Goal: Task Accomplishment & Management: Manage account settings

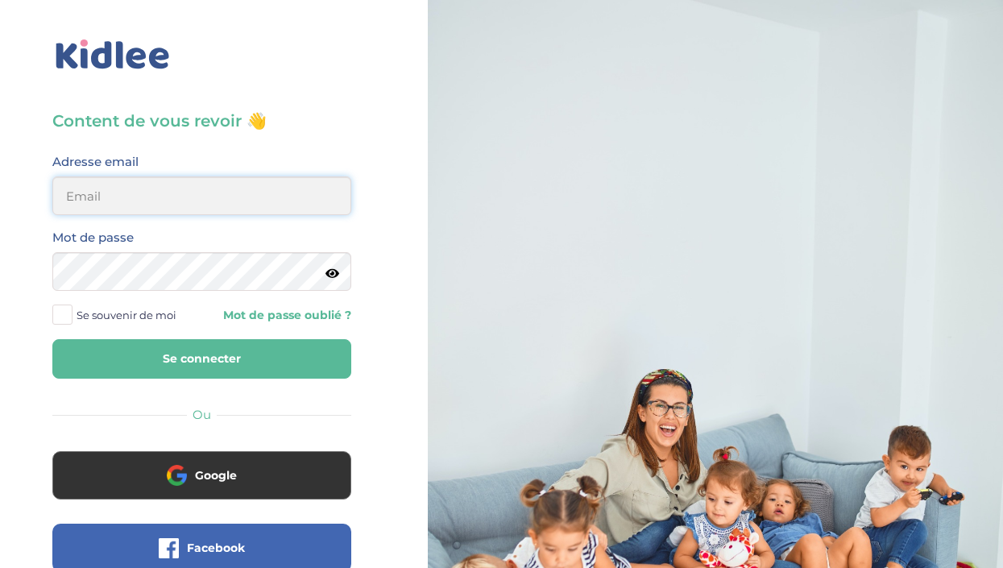
type input "[EMAIL_ADDRESS][DOMAIN_NAME]"
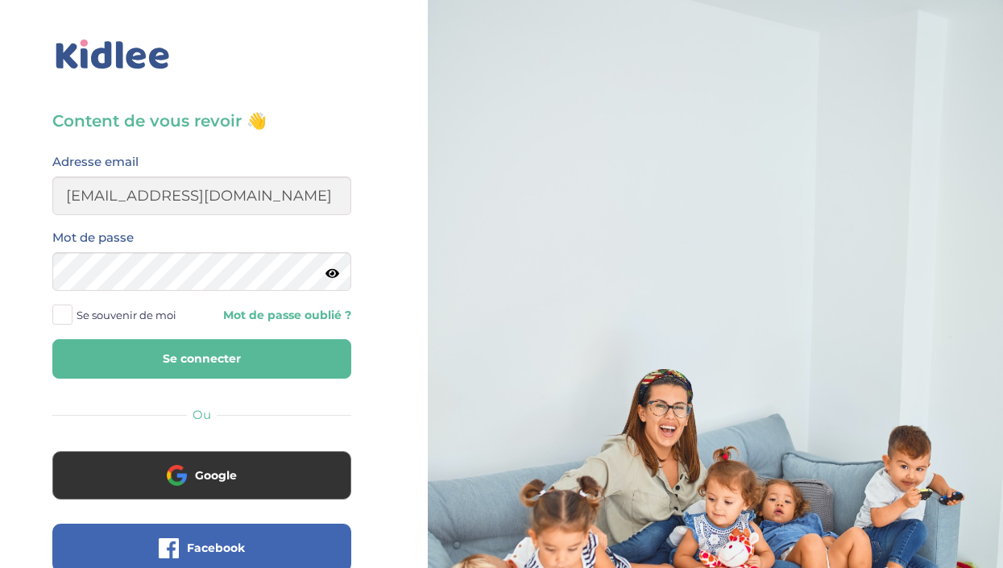
click at [205, 355] on button "Se connecter" at bounding box center [201, 358] width 299 height 39
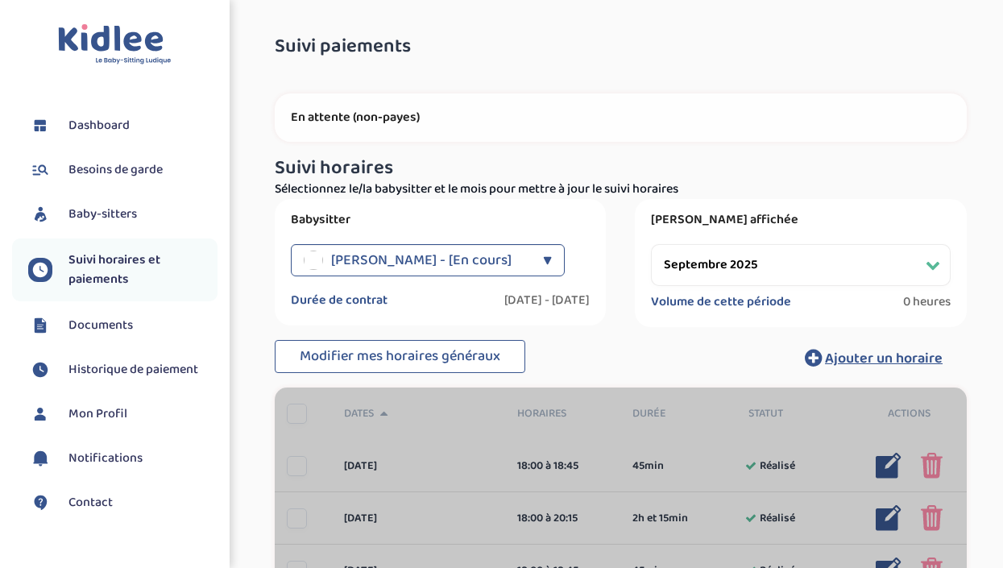
select select "septembre 2025"
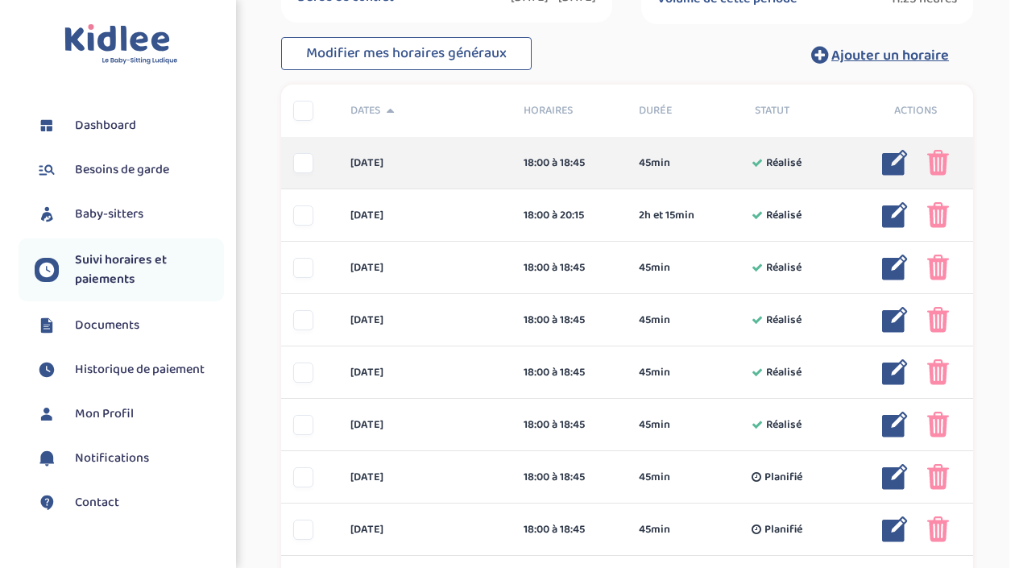
scroll to position [304, 0]
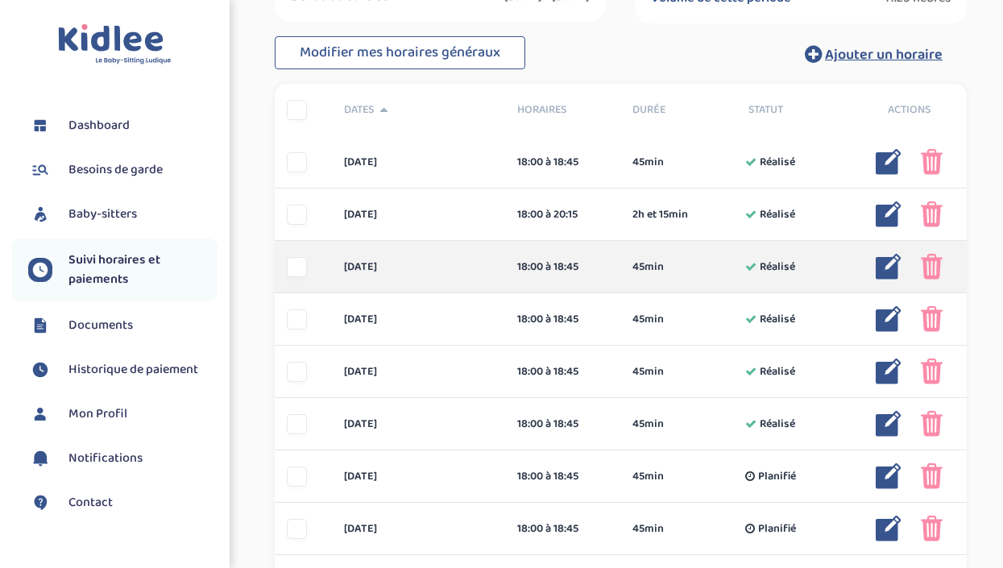
click at [880, 267] on img at bounding box center [889, 267] width 26 height 26
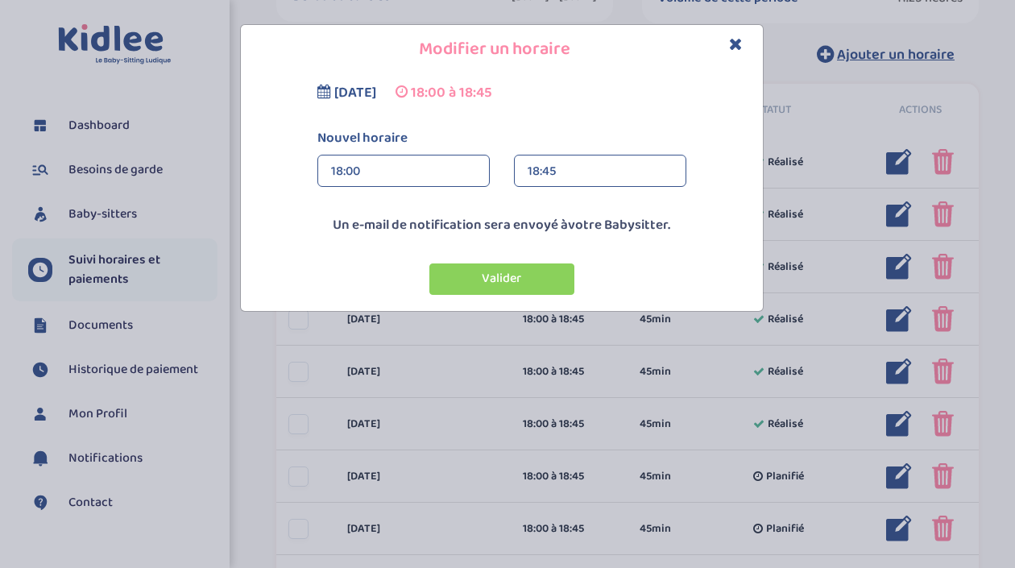
click at [537, 172] on div "18:45" at bounding box center [600, 172] width 145 height 32
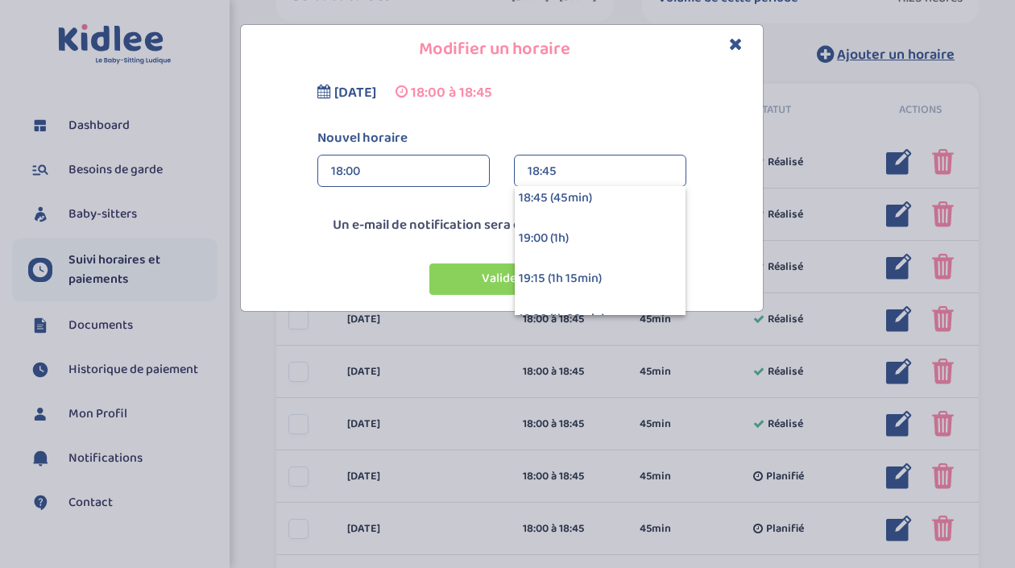
scroll to position [89, 0]
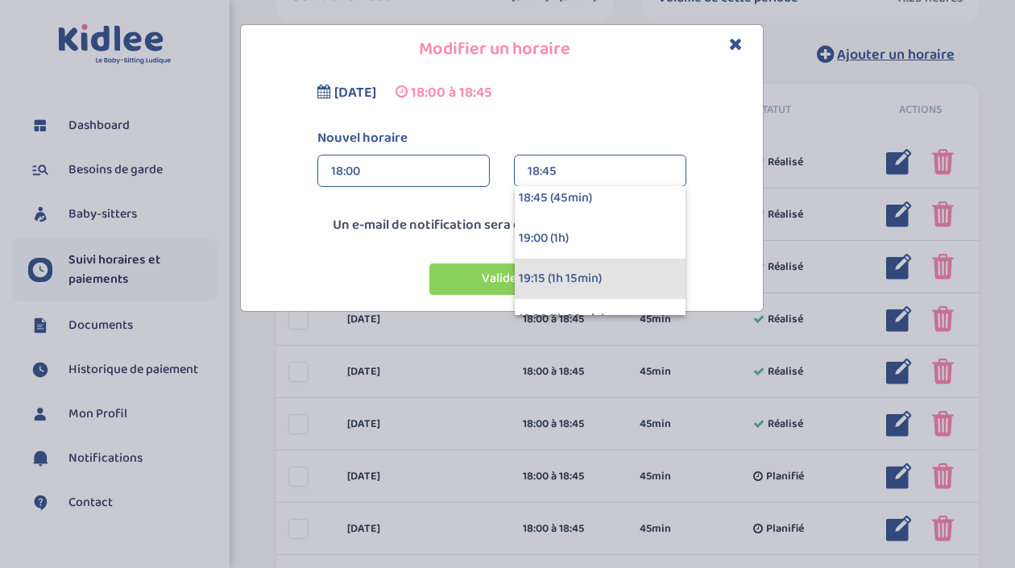
click at [541, 276] on div "19:15 (1h 15min)" at bounding box center [600, 279] width 171 height 40
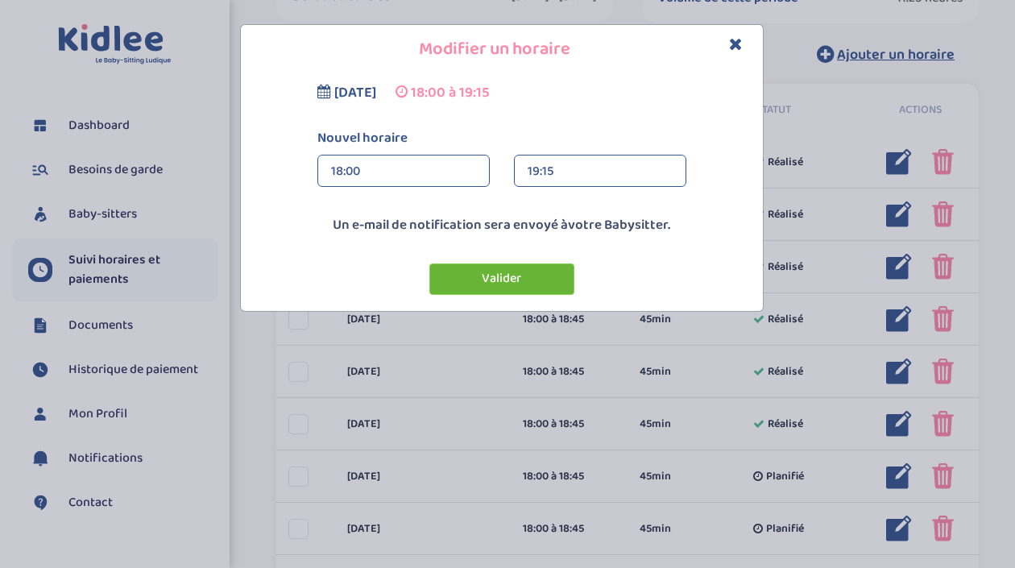
click at [534, 280] on button "Valider" at bounding box center [501, 278] width 145 height 31
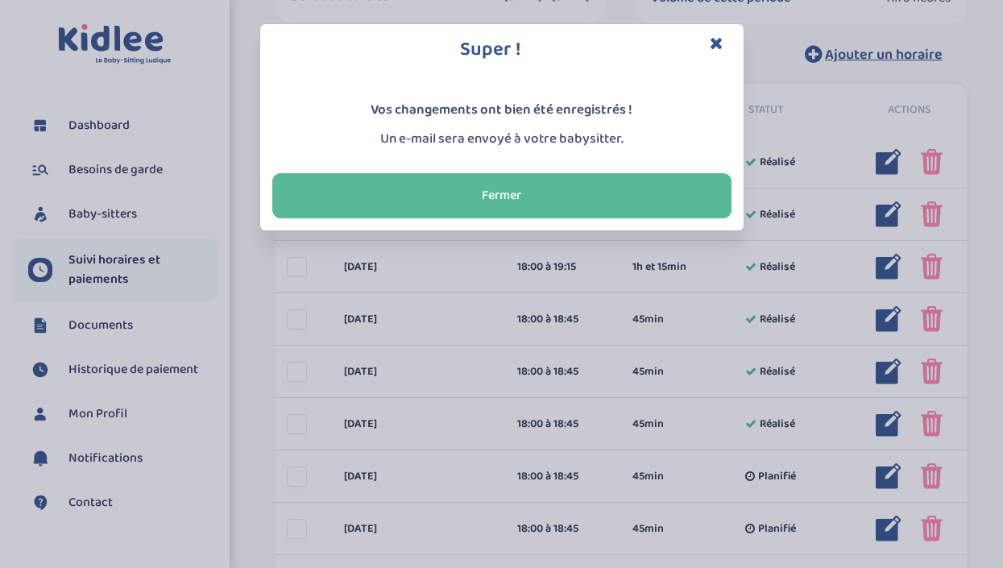
click at [711, 46] on icon "Close" at bounding box center [717, 43] width 14 height 17
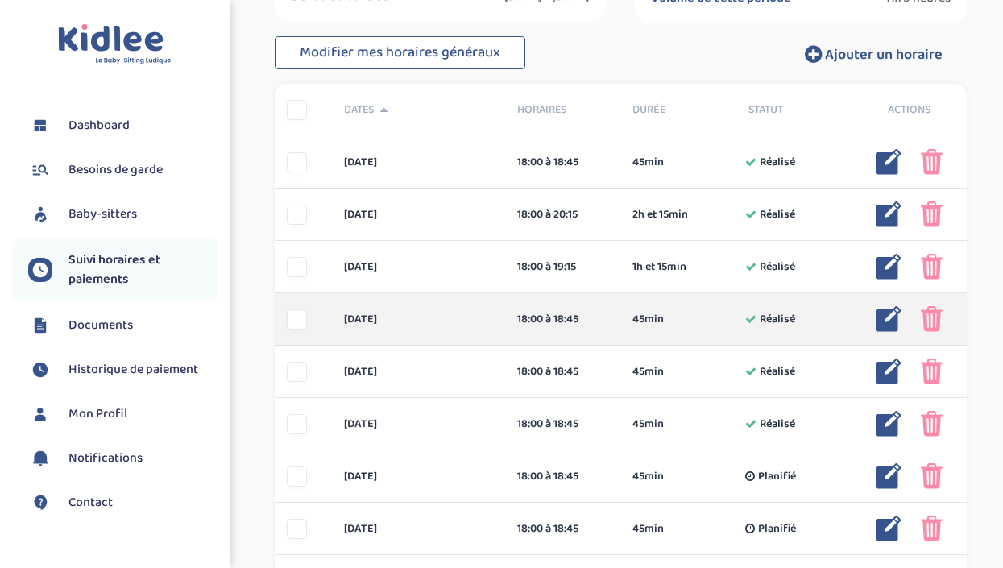
click at [884, 315] on img at bounding box center [889, 319] width 26 height 26
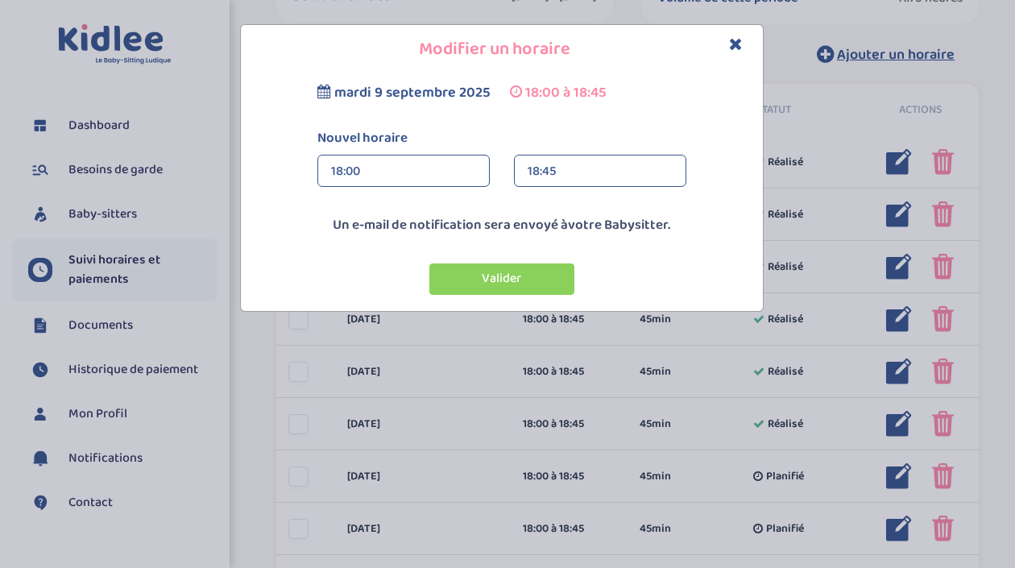
click at [549, 166] on div "18:45" at bounding box center [600, 172] width 145 height 32
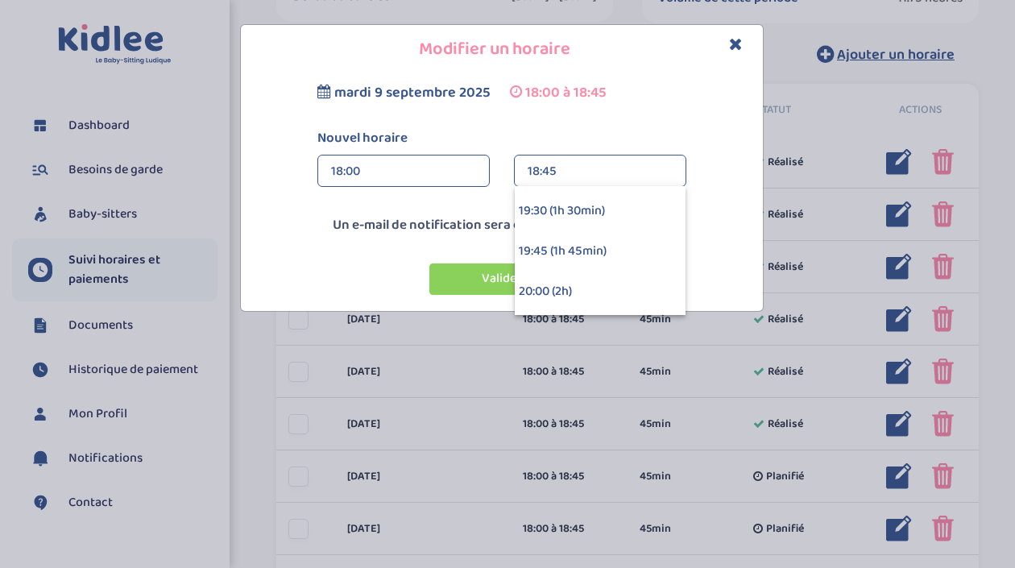
scroll to position [197, 0]
click at [551, 257] on div "19:45 (1h 45min)" at bounding box center [600, 251] width 171 height 40
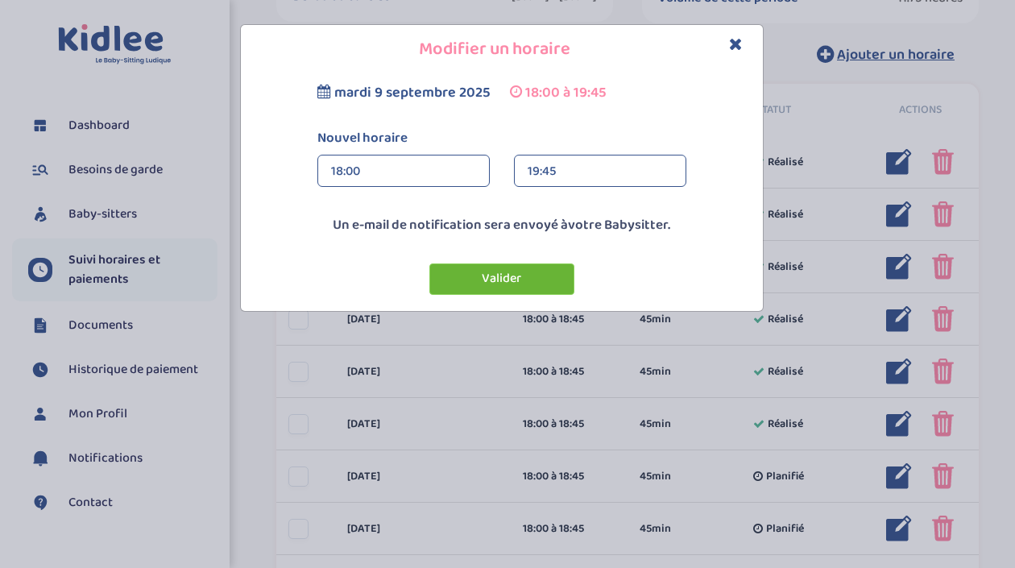
click at [541, 276] on button "Valider" at bounding box center [501, 278] width 145 height 31
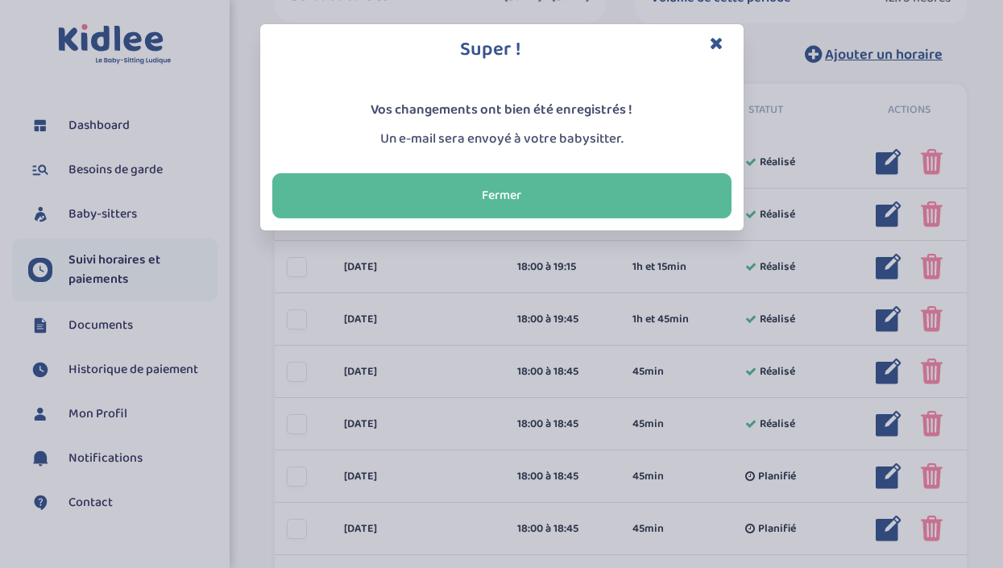
click at [719, 38] on icon "Close" at bounding box center [717, 43] width 14 height 17
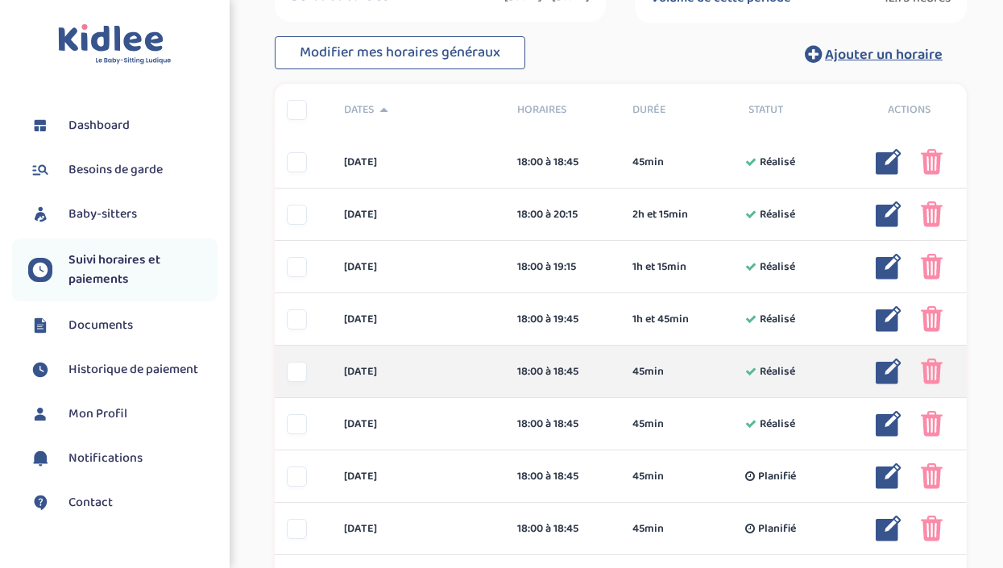
click at [894, 367] on img at bounding box center [889, 372] width 26 height 26
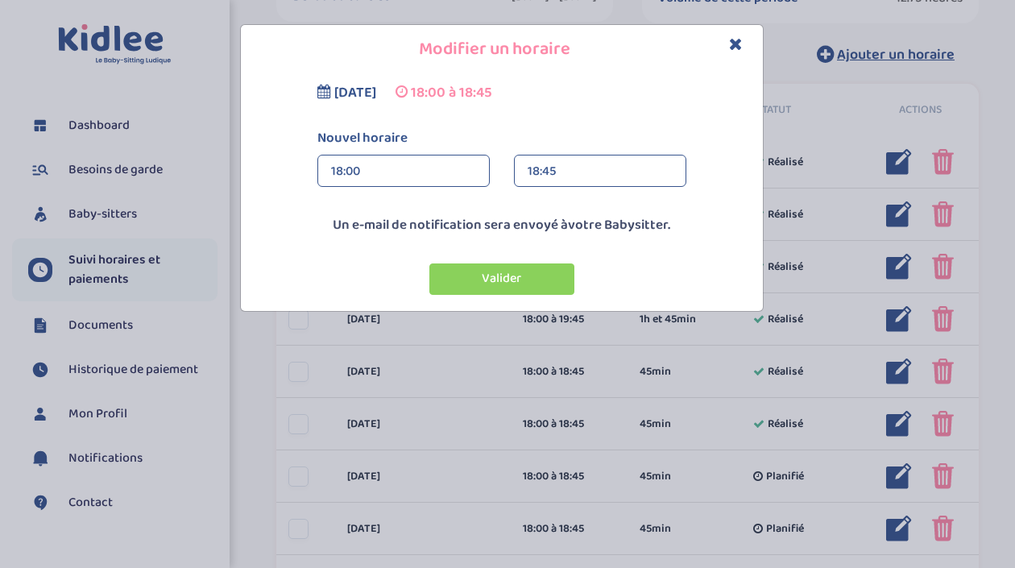
click at [583, 173] on div "18:45" at bounding box center [600, 172] width 145 height 32
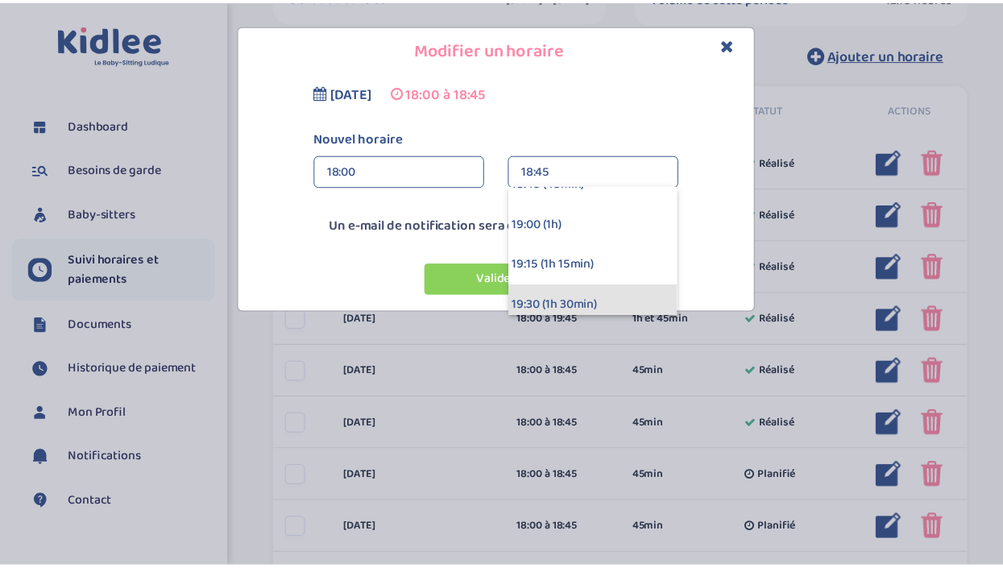
scroll to position [0, 0]
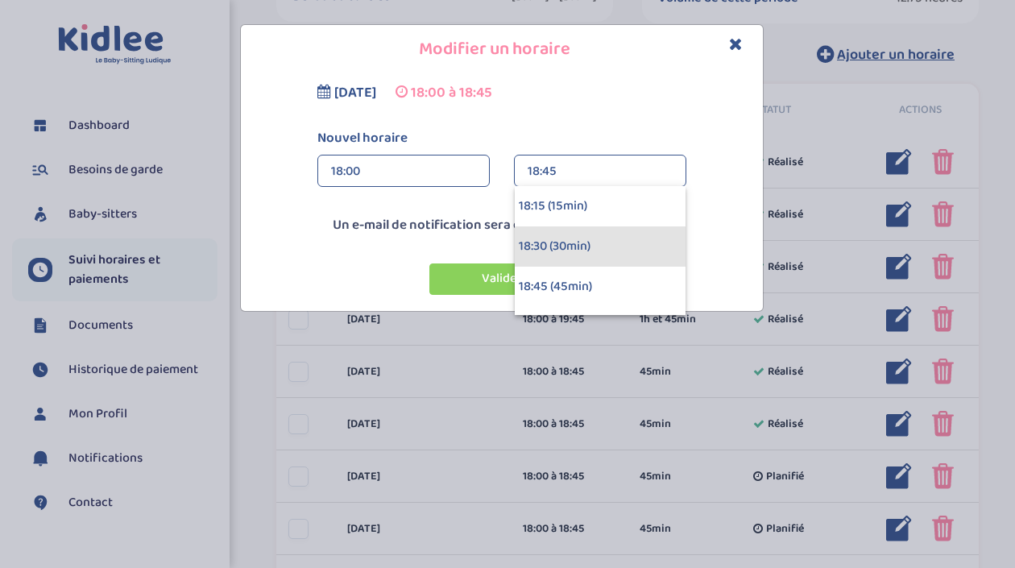
click at [559, 239] on div "18:30 (30min)" at bounding box center [600, 246] width 171 height 40
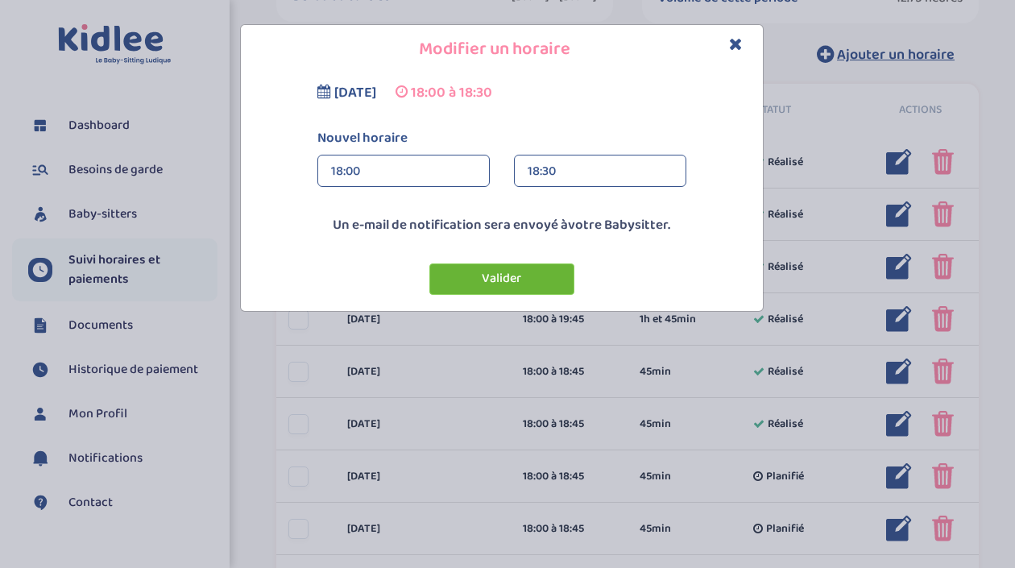
click at [510, 282] on button "Valider" at bounding box center [501, 278] width 145 height 31
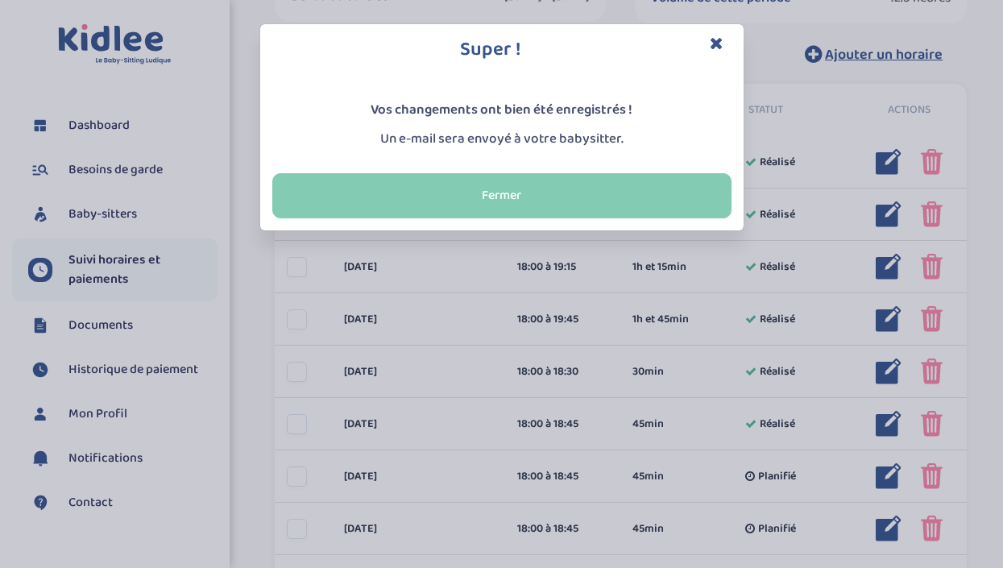
click at [686, 178] on button "Fermer" at bounding box center [501, 195] width 459 height 45
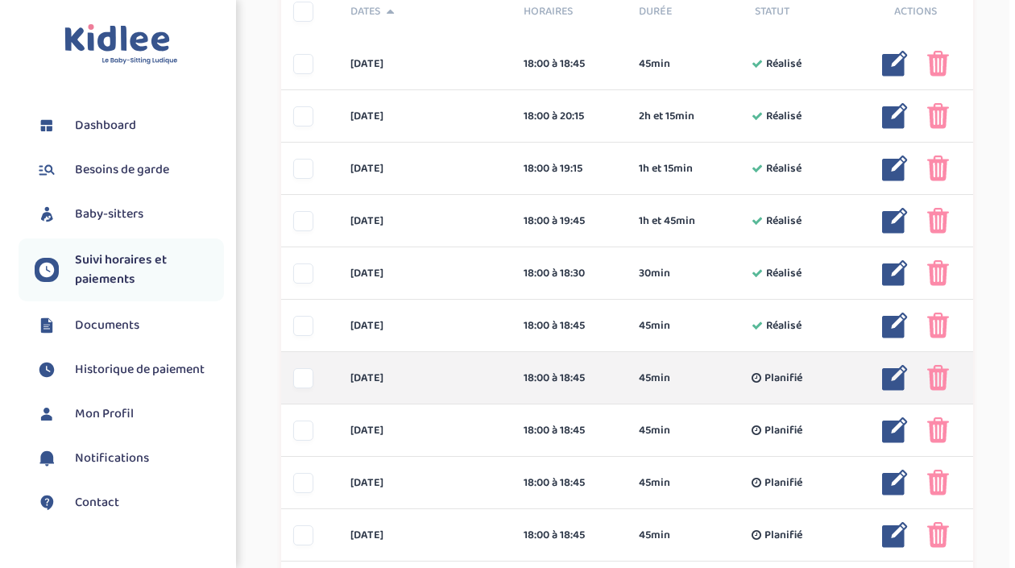
scroll to position [503, 0]
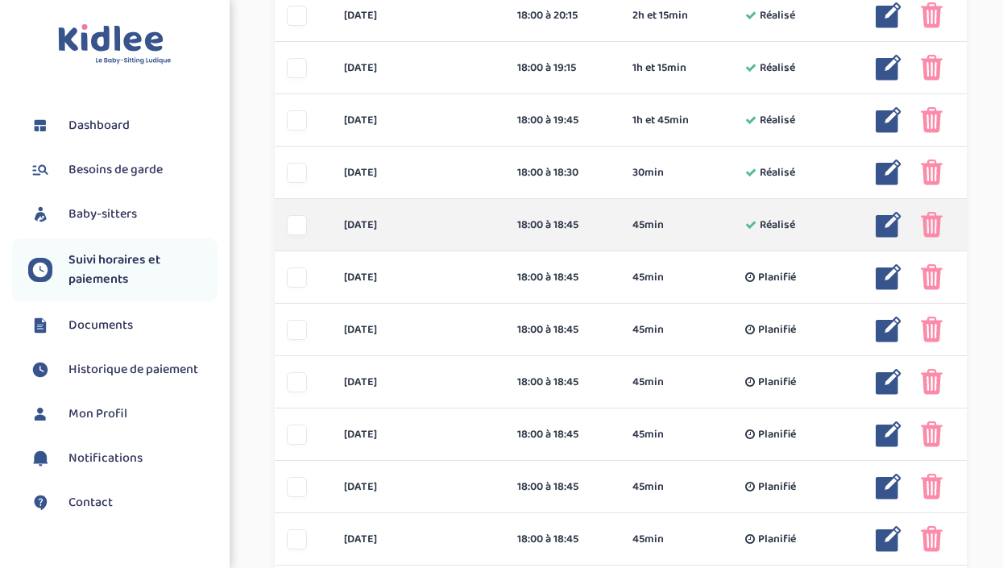
click at [880, 231] on img at bounding box center [889, 225] width 26 height 26
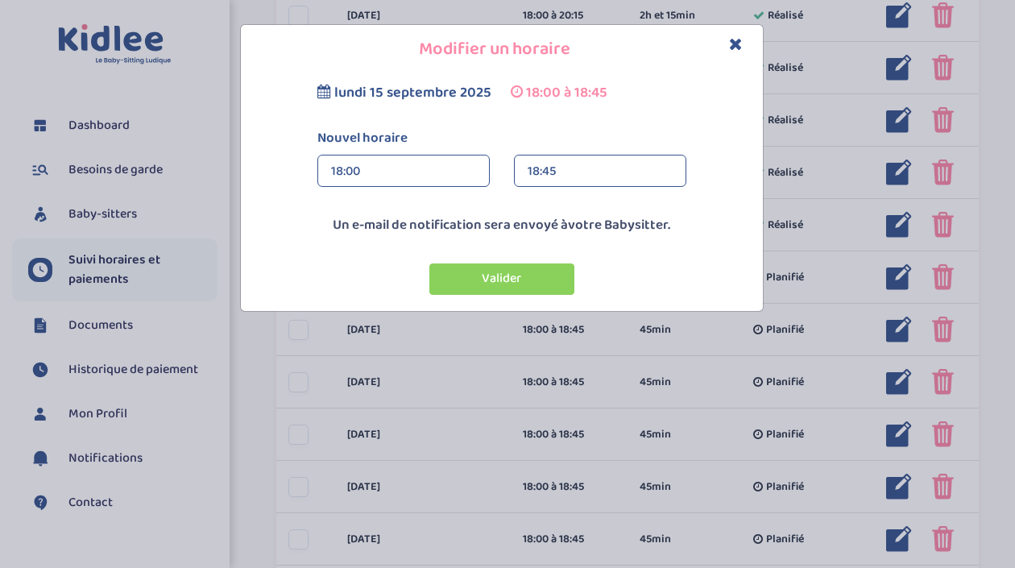
click at [552, 164] on div "18:45" at bounding box center [600, 172] width 145 height 32
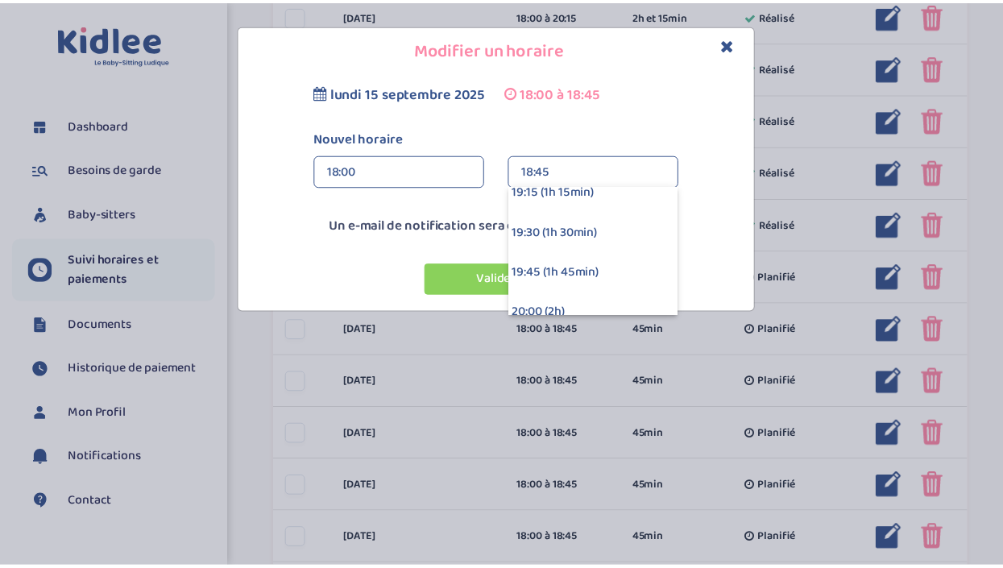
scroll to position [176, 0]
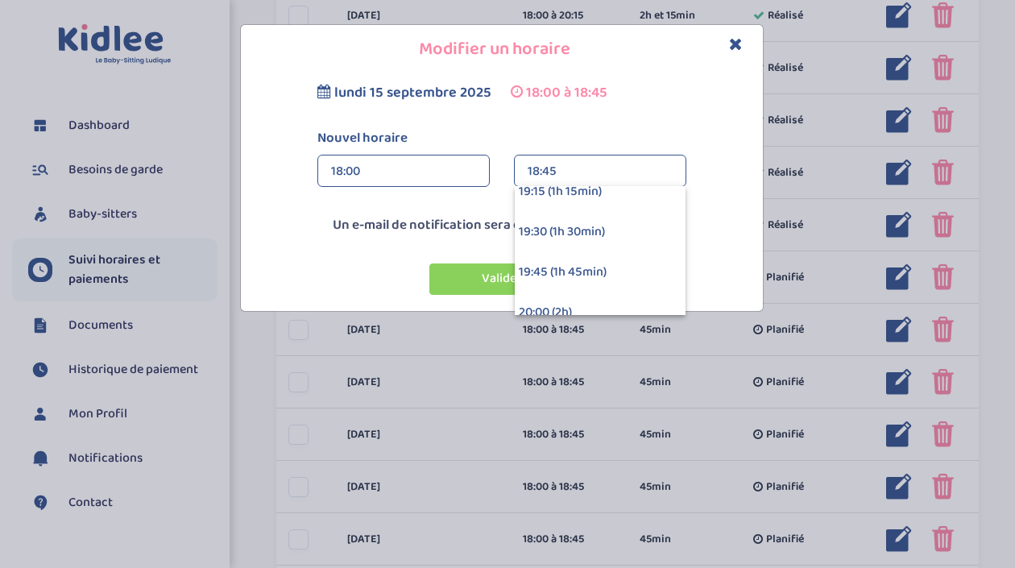
click at [554, 226] on div "19:30 (1h 30min)" at bounding box center [600, 232] width 171 height 40
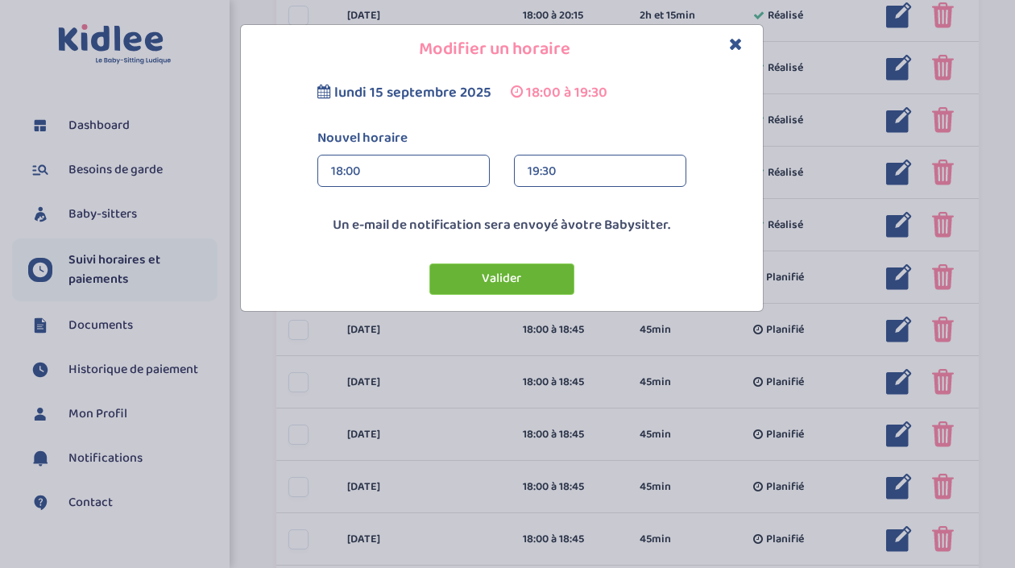
click at [506, 281] on button "Valider" at bounding box center [501, 278] width 145 height 31
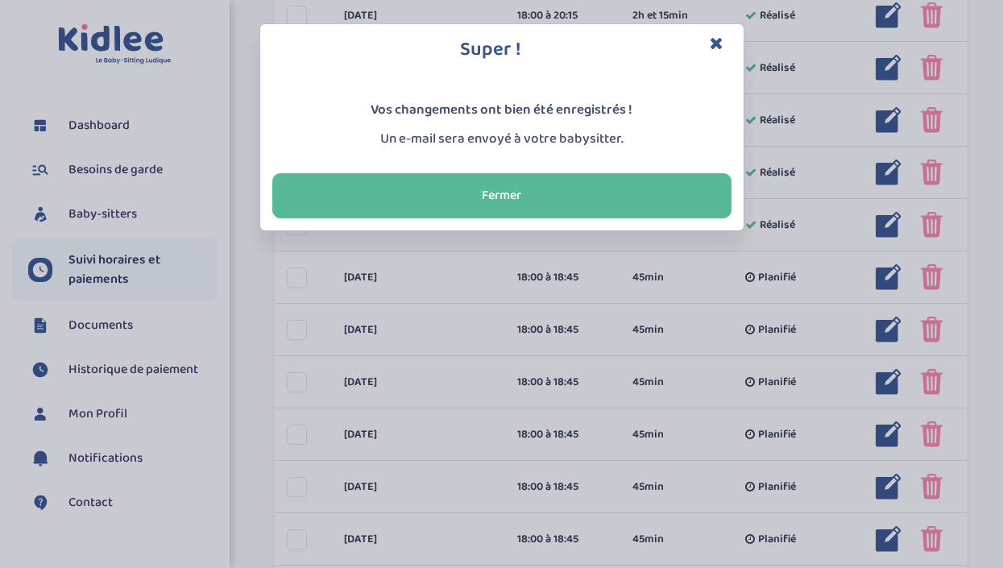
click at [719, 40] on icon "Close" at bounding box center [717, 43] width 14 height 17
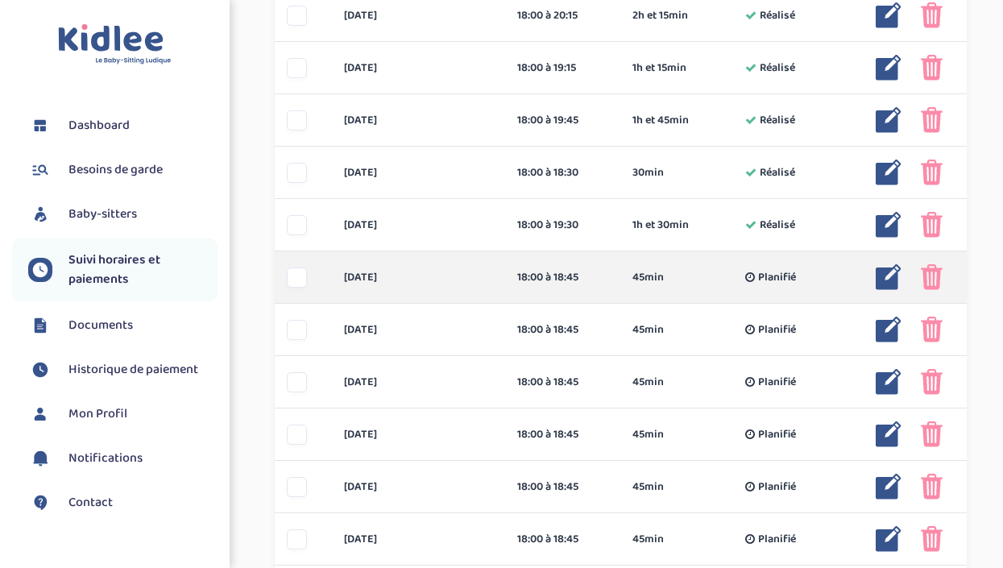
click at [895, 270] on img at bounding box center [889, 277] width 26 height 26
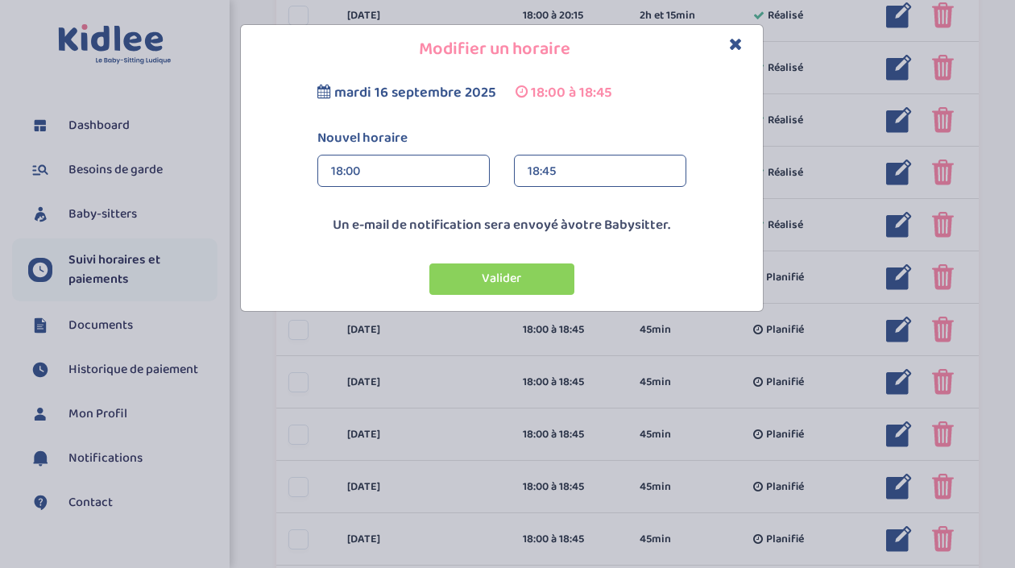
click at [633, 169] on div "18:45" at bounding box center [600, 172] width 145 height 32
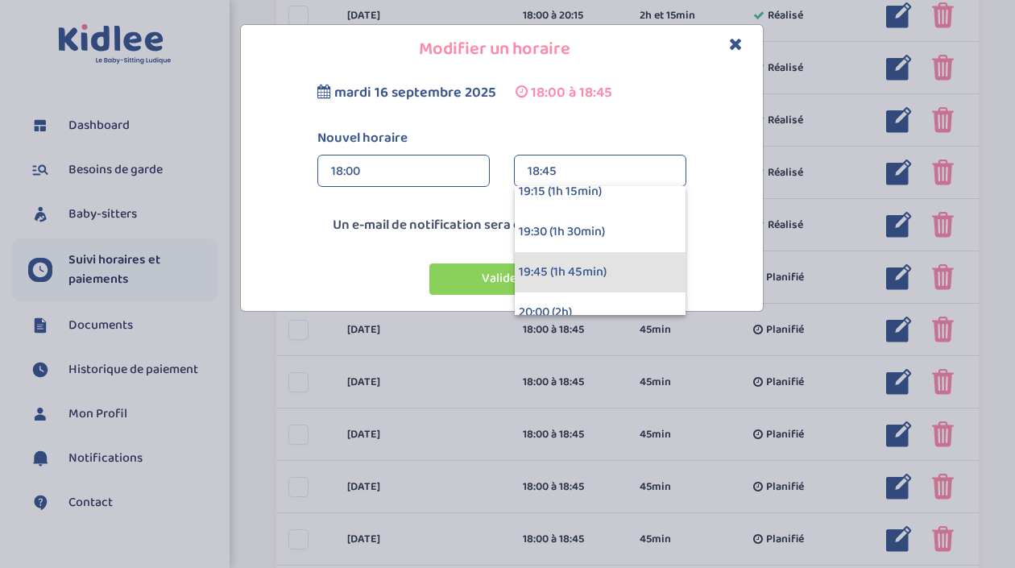
click at [573, 272] on div "19:45 (1h 45min)" at bounding box center [600, 272] width 171 height 40
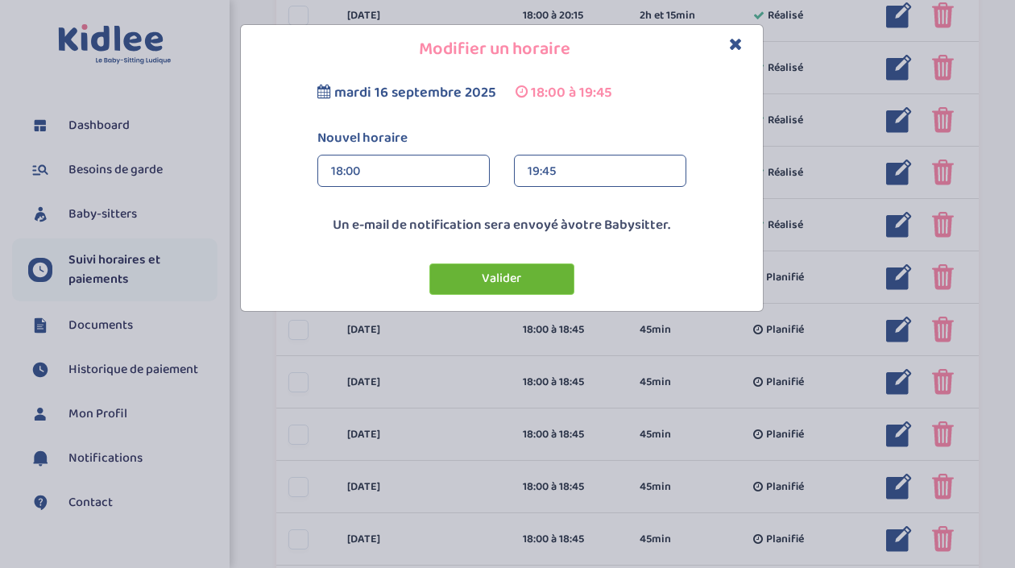
click at [523, 287] on button "Valider" at bounding box center [501, 278] width 145 height 31
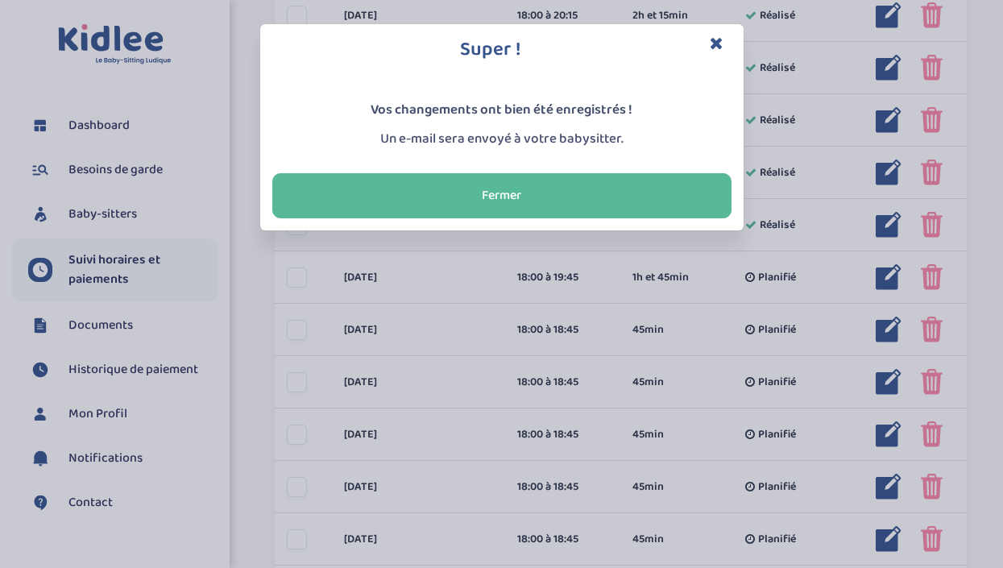
click at [708, 40] on h3 "Super !" at bounding box center [501, 49] width 459 height 27
click at [721, 40] on icon "Close" at bounding box center [717, 43] width 14 height 17
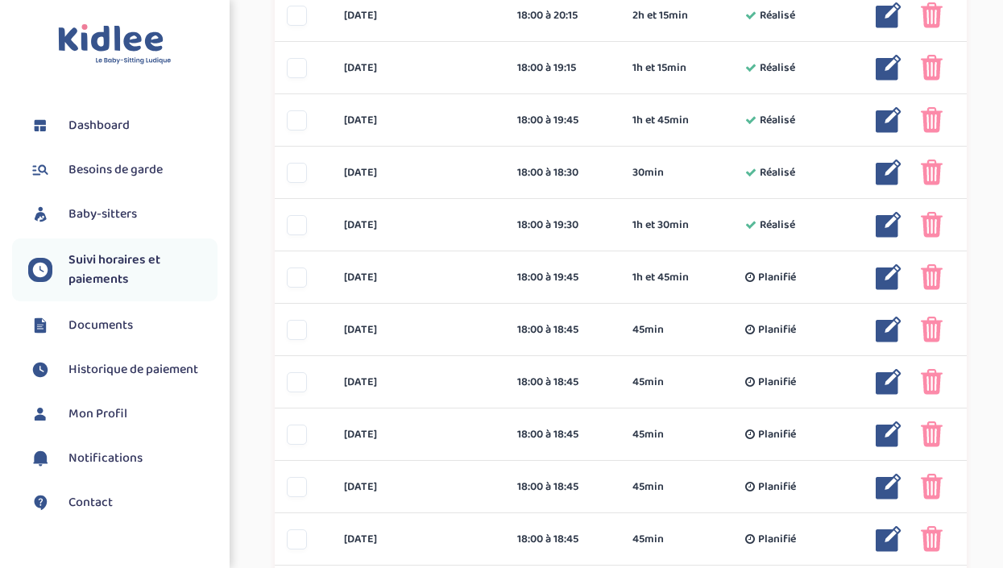
click at [721, 40] on div "[DATE] 18:00 à 20:15 2h et 15min Réalisé 2h et 15min Réalisé ... Modifier Suppr…" at bounding box center [621, 16] width 692 height 52
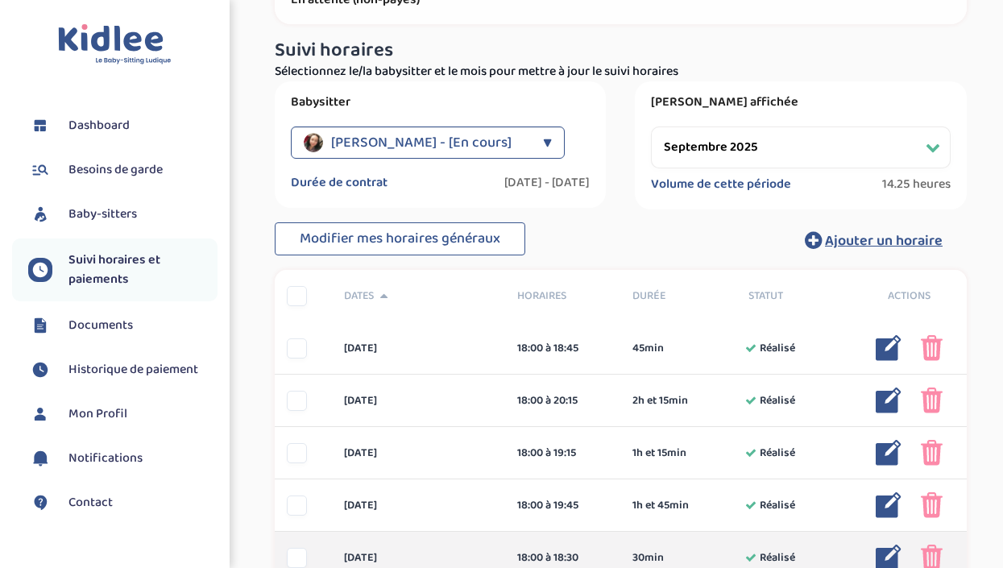
scroll to position [0, 0]
